Goal: Transaction & Acquisition: Purchase product/service

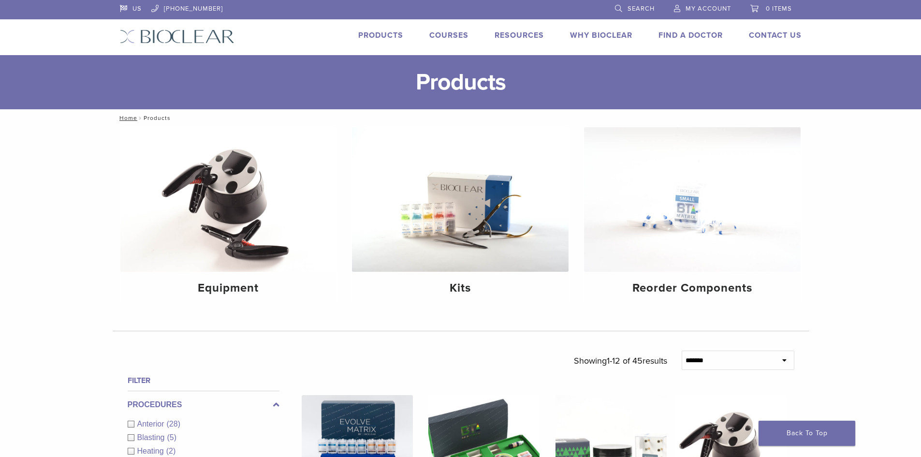
click at [691, 5] on span "My Account" at bounding box center [708, 9] width 45 height 8
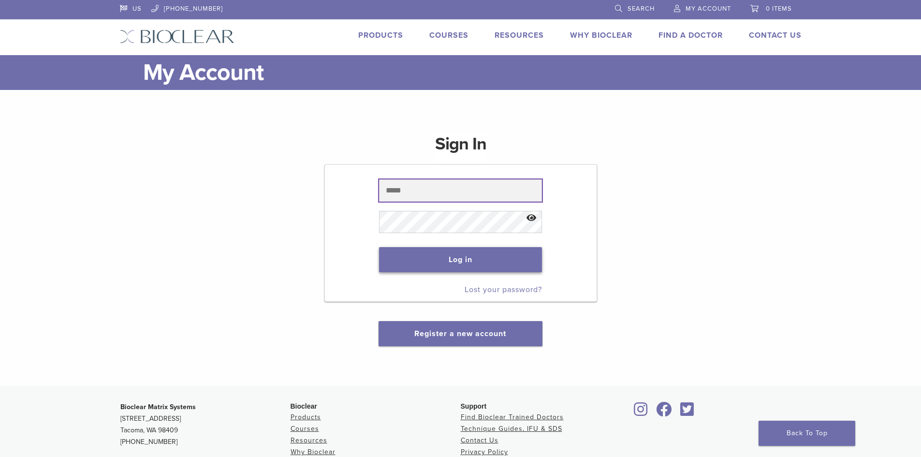
type input "**********"
click at [472, 263] on button "Log in" at bounding box center [460, 259] width 163 height 25
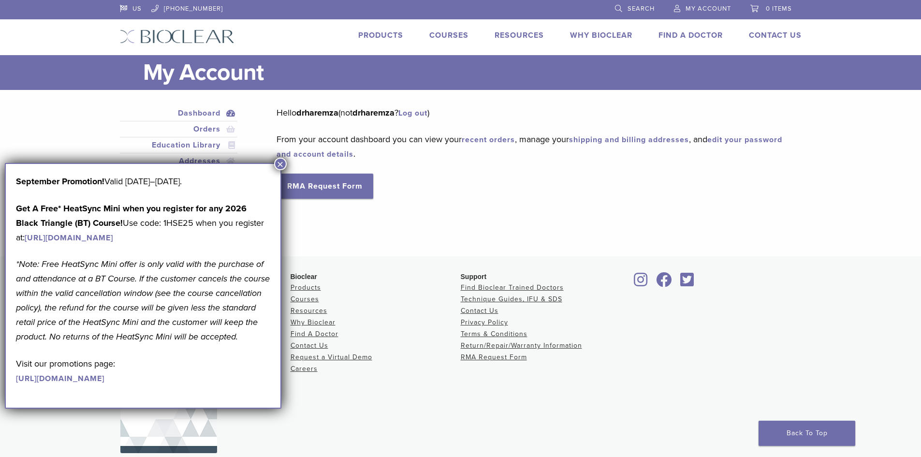
click at [282, 161] on button "×" at bounding box center [280, 164] width 13 height 13
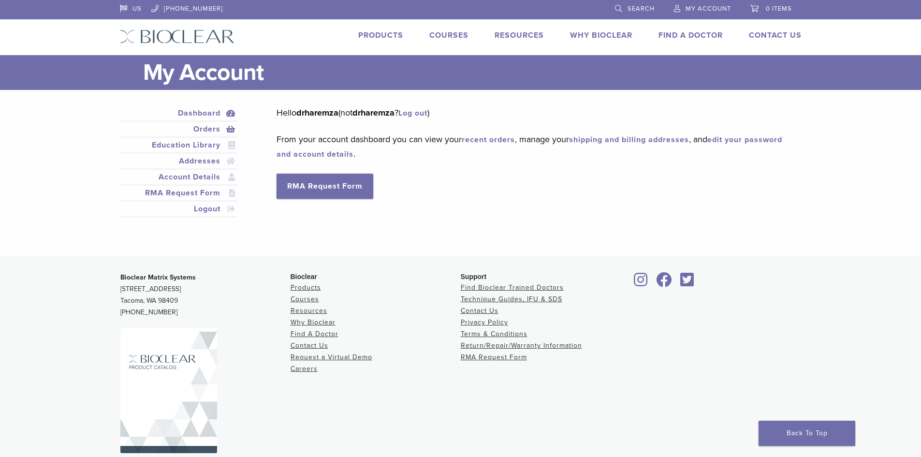
click at [209, 130] on link "Orders" at bounding box center [179, 129] width 114 height 12
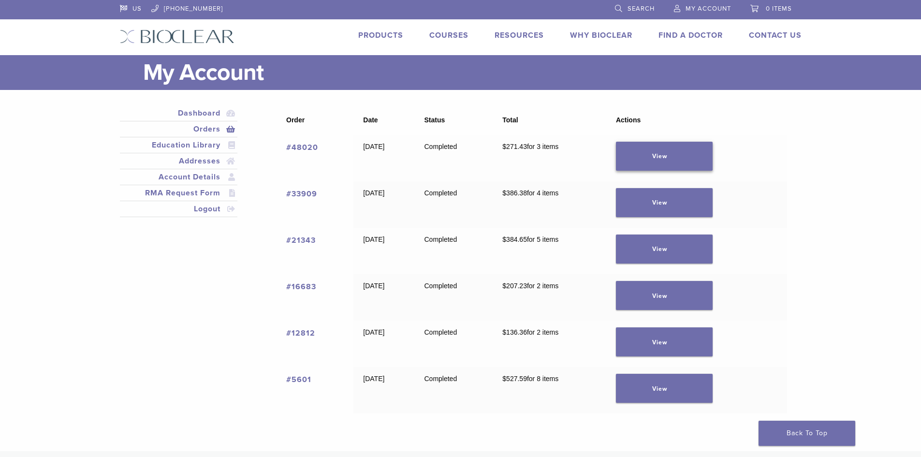
click at [671, 151] on link "View" at bounding box center [664, 156] width 97 height 29
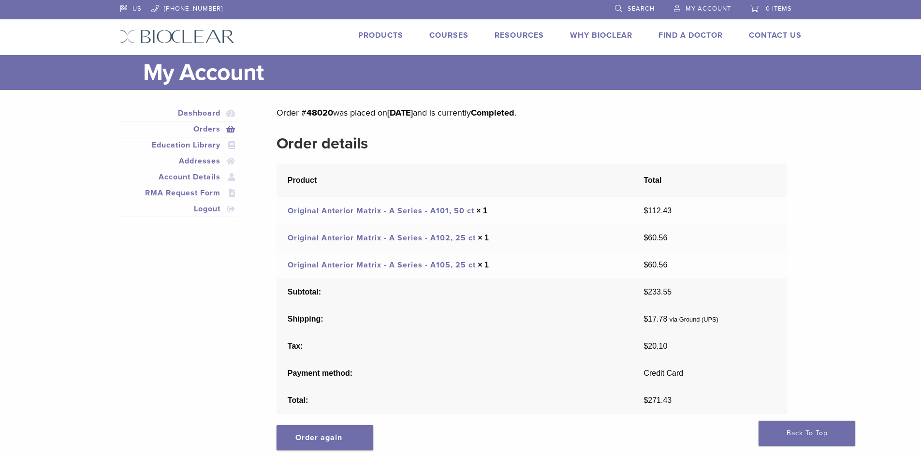
click at [436, 213] on link "Original Anterior Matrix - A Series - A101, 50 ct" at bounding box center [381, 211] width 187 height 10
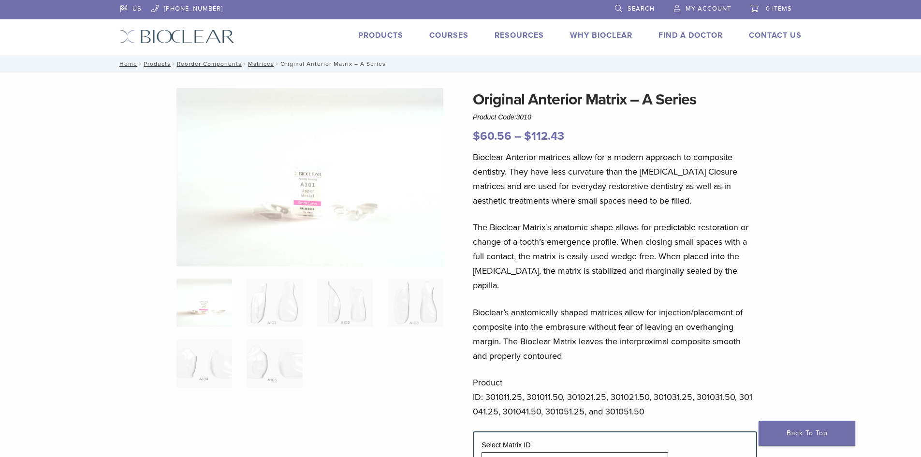
scroll to position [193, 0]
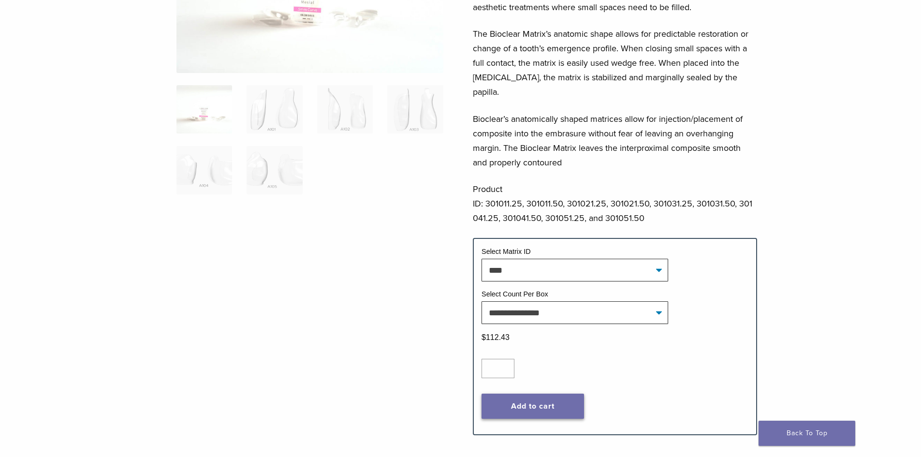
click at [547, 394] on button "Add to cart" at bounding box center [533, 406] width 103 height 25
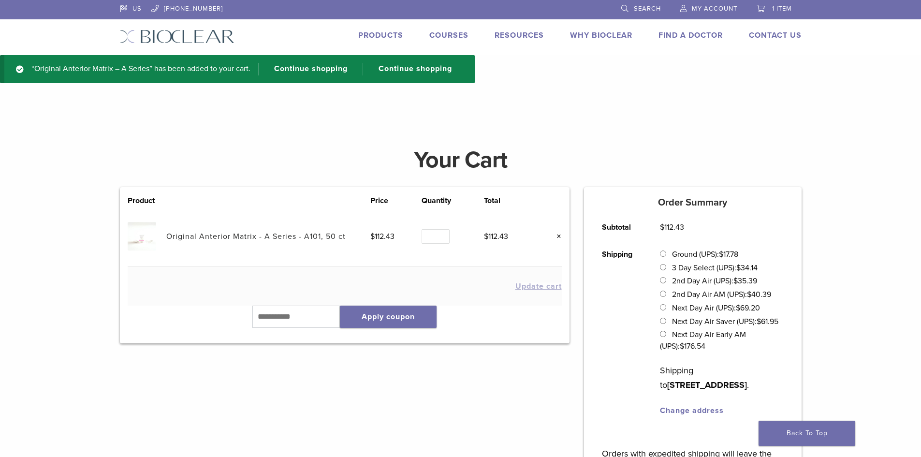
click at [276, 298] on td "Update cart" at bounding box center [345, 286] width 434 height 39
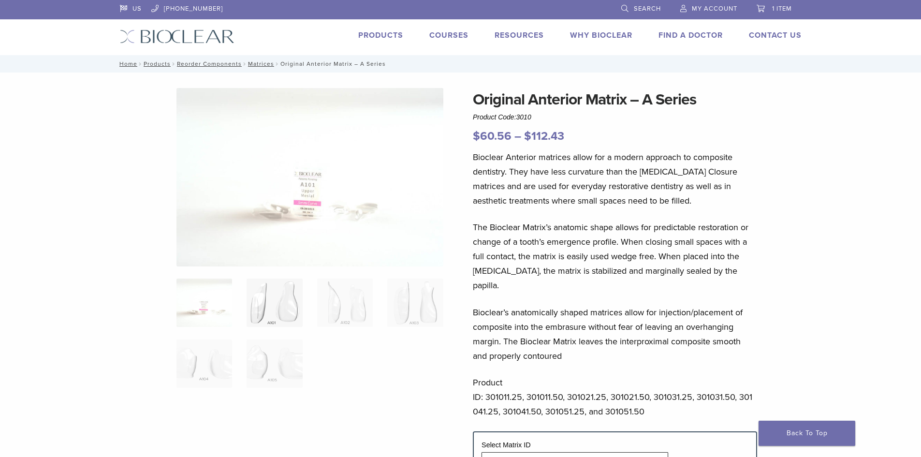
click at [278, 305] on img at bounding box center [275, 303] width 56 height 48
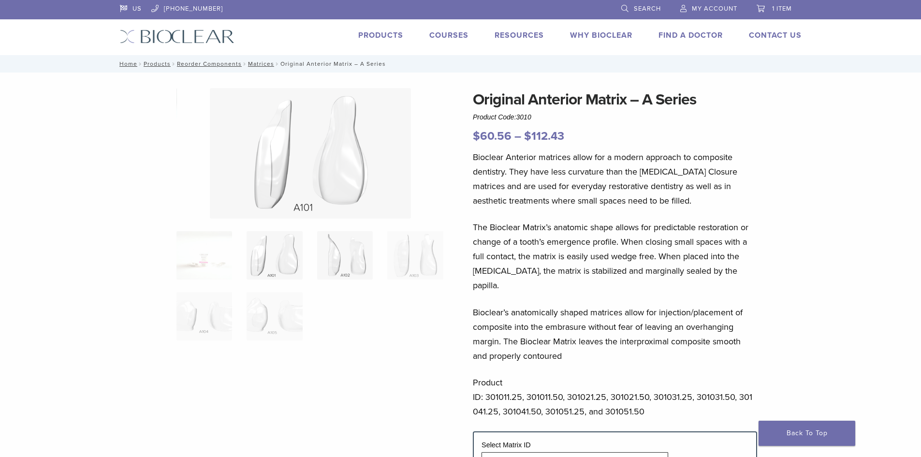
click at [346, 268] on img at bounding box center [345, 255] width 56 height 48
click at [419, 266] on img at bounding box center [415, 255] width 56 height 48
click at [222, 313] on img at bounding box center [205, 316] width 56 height 48
click at [286, 319] on img at bounding box center [275, 316] width 56 height 48
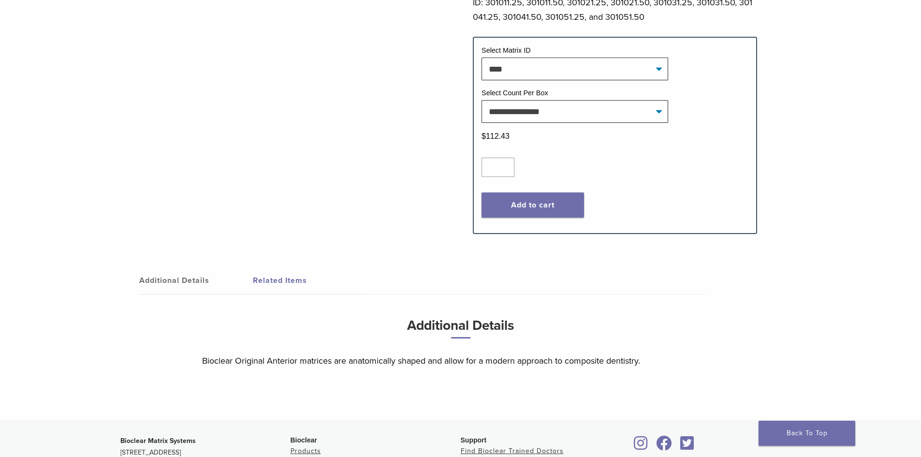
scroll to position [435, 0]
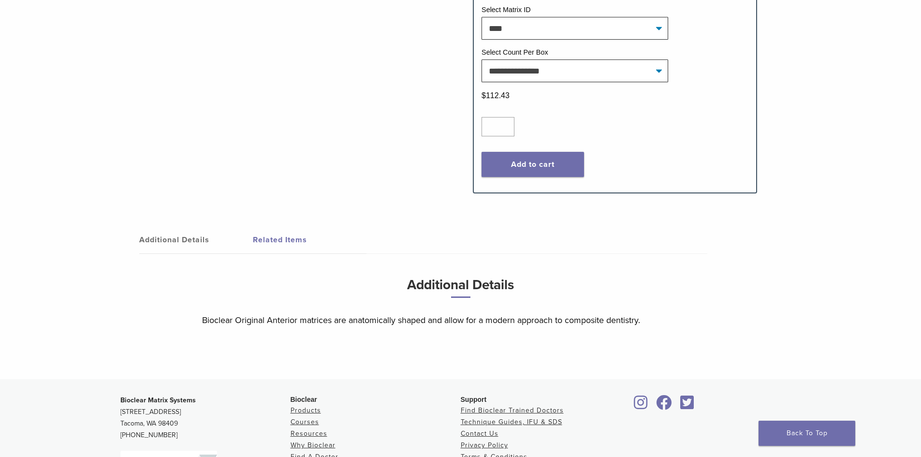
click at [171, 229] on link "Additional Details" at bounding box center [196, 239] width 114 height 27
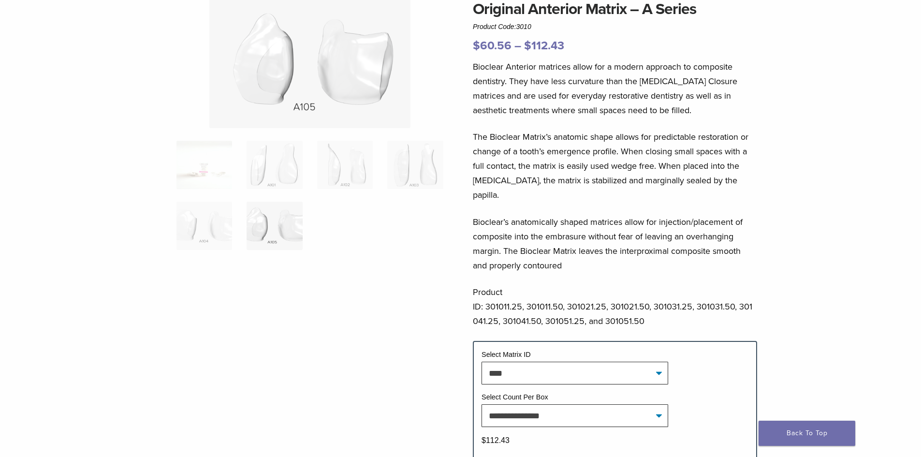
scroll to position [0, 0]
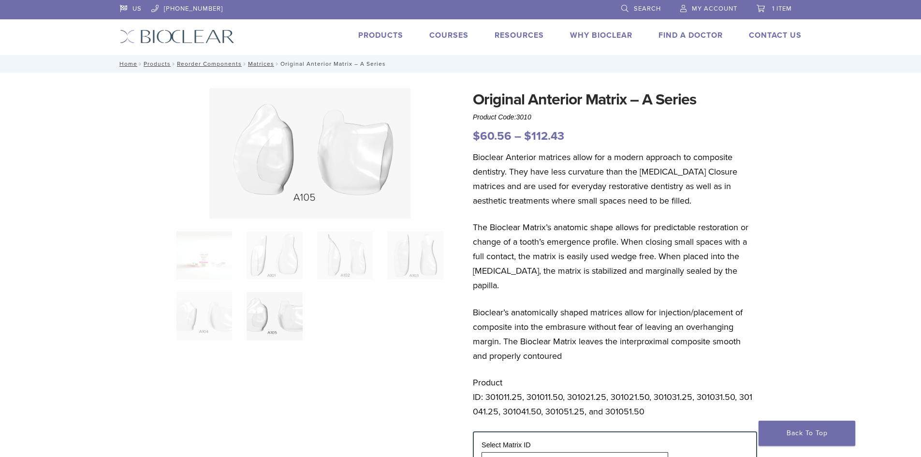
click at [383, 36] on link "Products" at bounding box center [380, 35] width 45 height 10
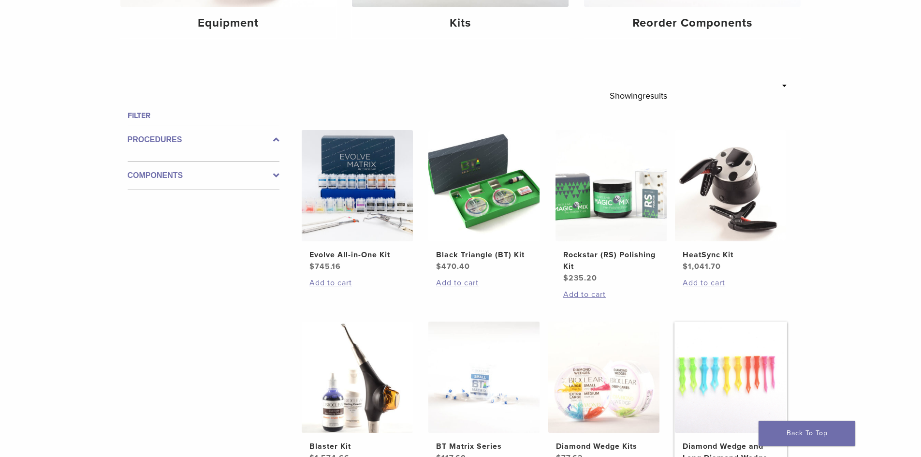
scroll to position [145, 0]
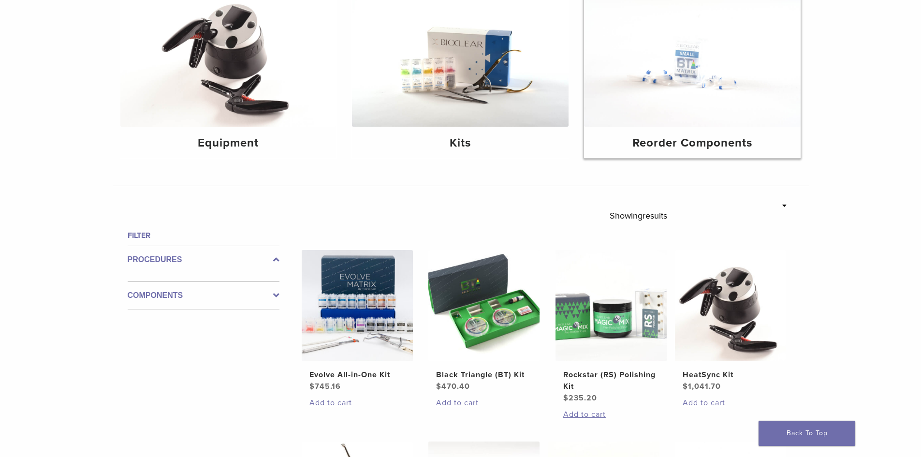
click at [692, 32] on img at bounding box center [692, 54] width 217 height 145
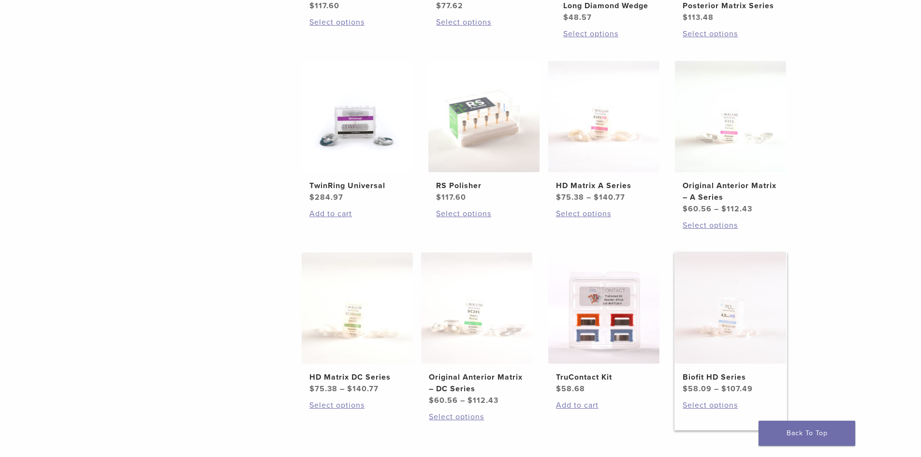
scroll to position [387, 0]
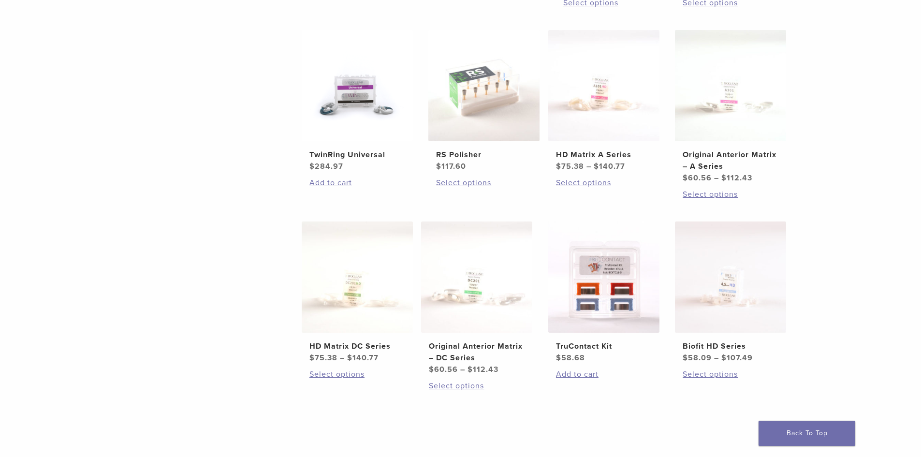
click at [815, 190] on div "**********" at bounding box center [460, 104] width 921 height 729
click at [583, 116] on img at bounding box center [604, 85] width 111 height 111
